Goal: Download file/media

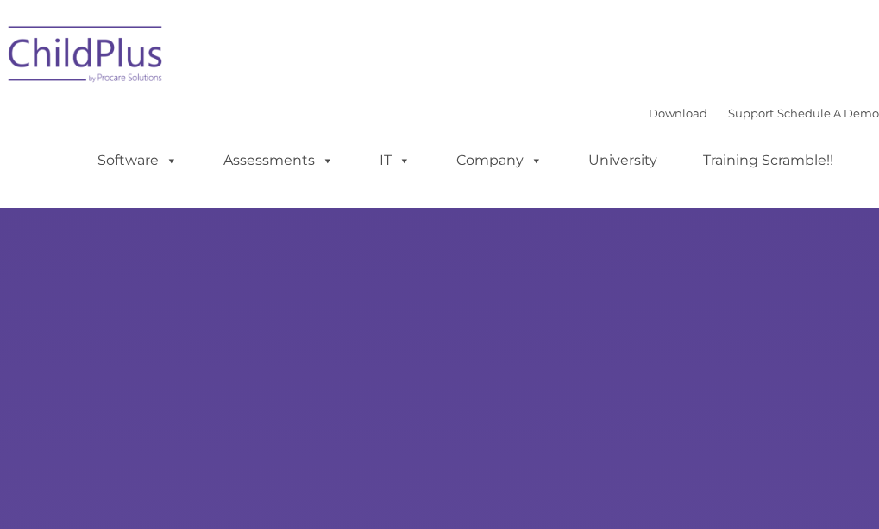
select select "MEDIUM"
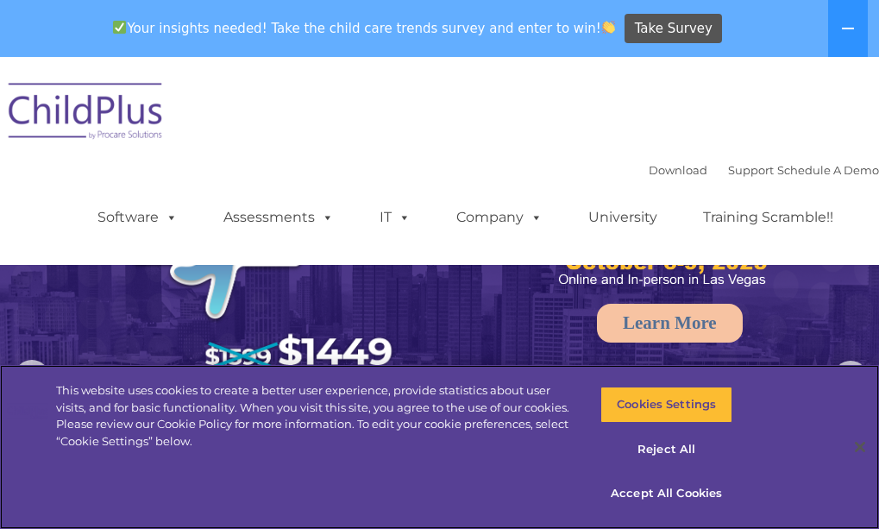
scroll to position [35, 0]
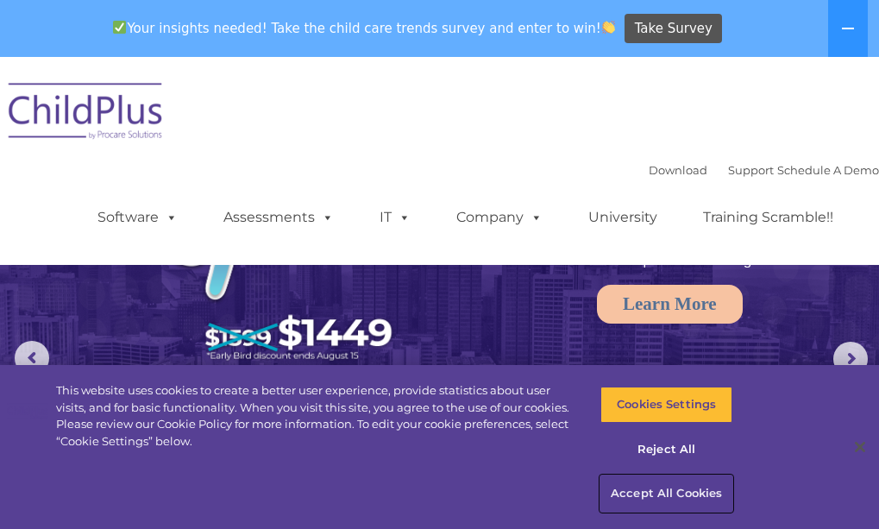
click at [646, 495] on button "Accept All Cookies" at bounding box center [666, 493] width 132 height 36
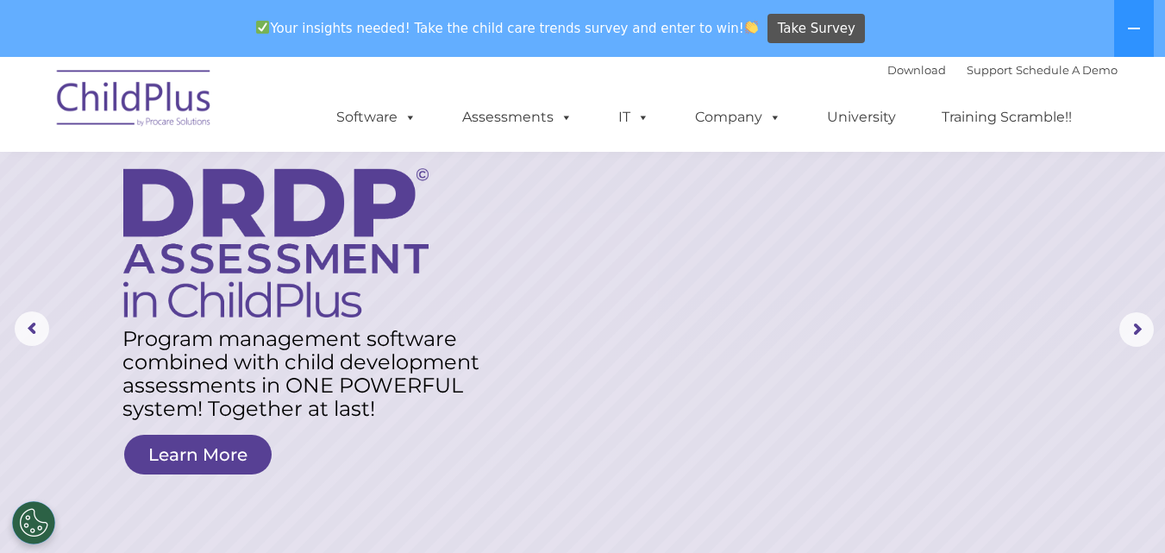
scroll to position [0, 0]
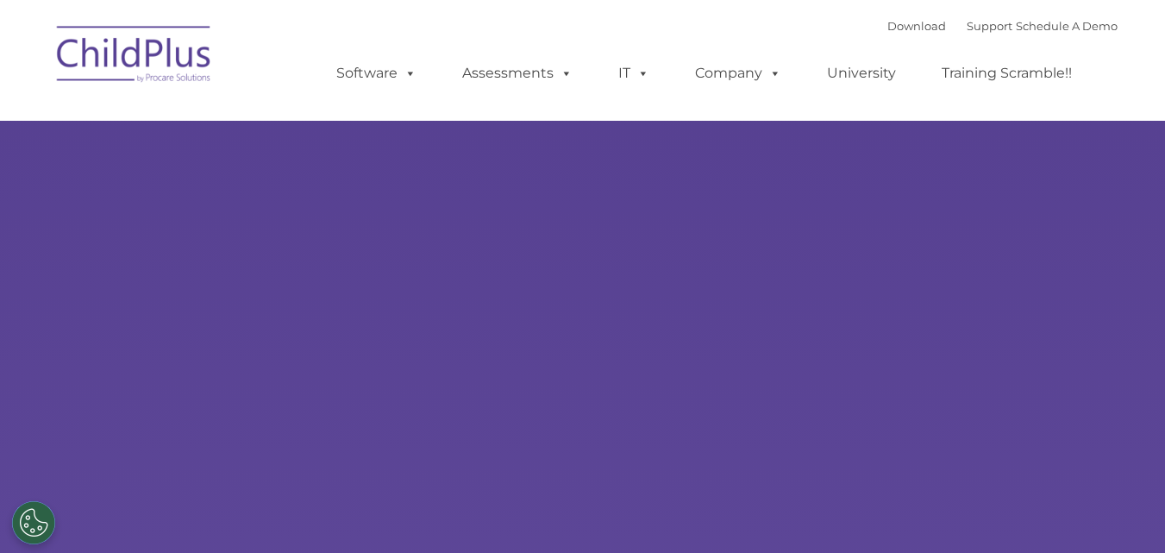
type input ""
select select "MEDIUM"
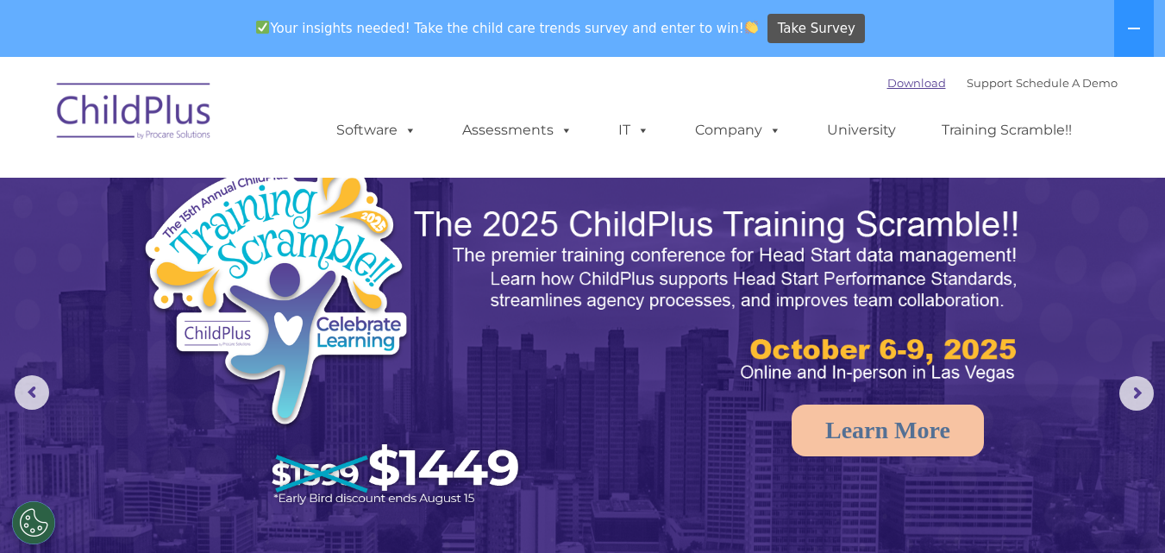
click at [888, 89] on link "Download" at bounding box center [917, 83] width 59 height 14
